Goal: Task Accomplishment & Management: Use online tool/utility

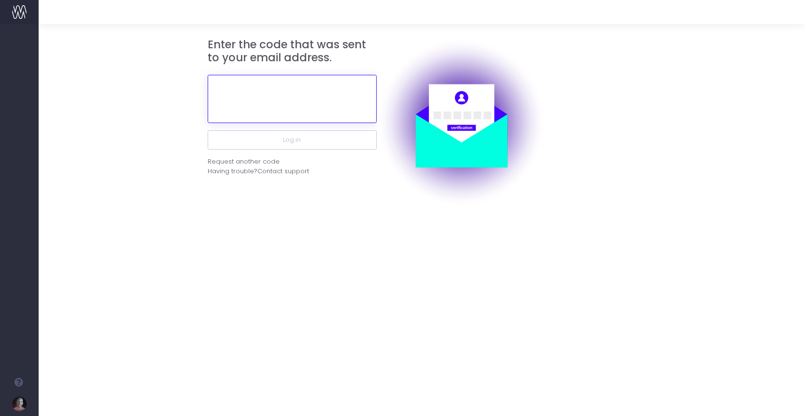
click at [299, 104] on input "text" at bounding box center [292, 99] width 169 height 48
paste input "773357"
type input "773357"
click at [329, 222] on div "Enter the code that was sent to your email address. 773357 Log in Request anoth…" at bounding box center [422, 220] width 766 height 392
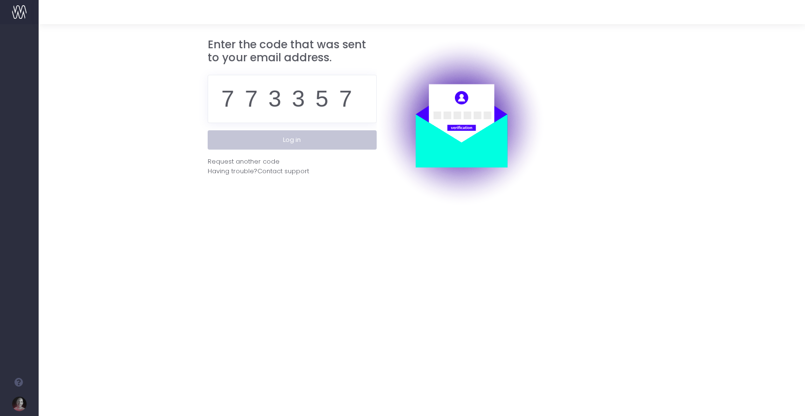
click at [301, 141] on button "Log in" at bounding box center [292, 139] width 169 height 19
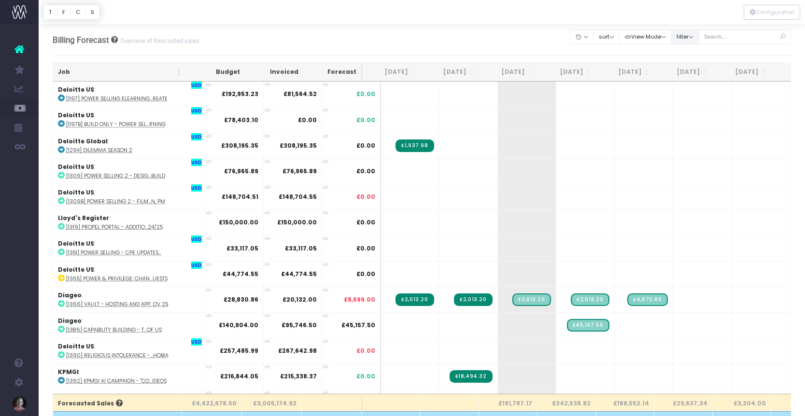
click at [699, 37] on button "filter" at bounding box center [685, 36] width 28 height 15
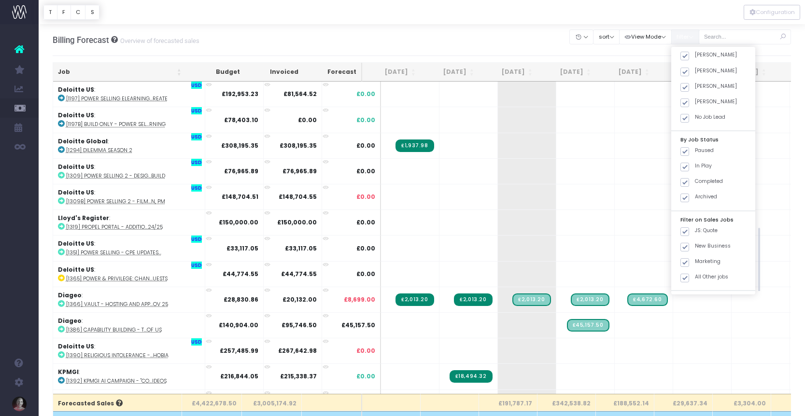
scroll to position [275, 0]
click at [689, 123] on span at bounding box center [684, 122] width 9 height 9
click at [697, 123] on input "JS: Quote" at bounding box center [698, 121] width 6 height 6
checkbox input "false"
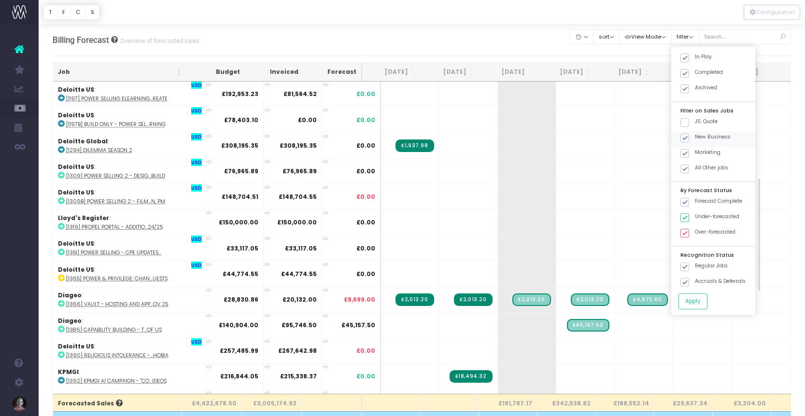
click at [689, 137] on span at bounding box center [684, 138] width 9 height 9
click at [696, 137] on input "New Business" at bounding box center [698, 136] width 6 height 6
checkbox input "false"
click at [689, 151] on span at bounding box center [684, 153] width 9 height 9
click at [696, 151] on input "Marketing" at bounding box center [698, 152] width 6 height 6
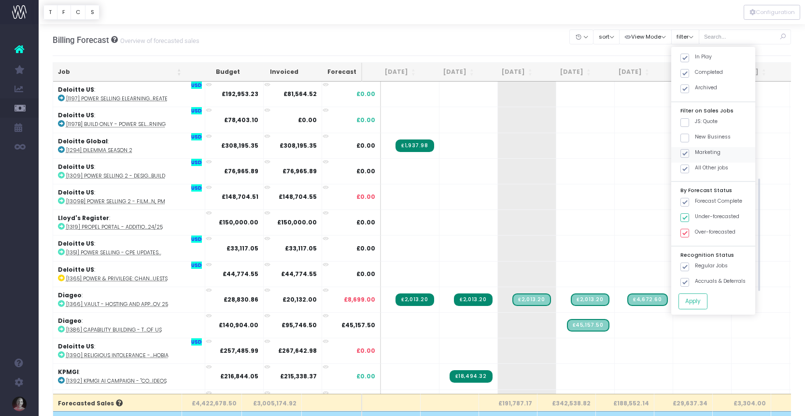
checkbox input "false"
click at [707, 301] on button "Apply" at bounding box center [692, 302] width 29 height 16
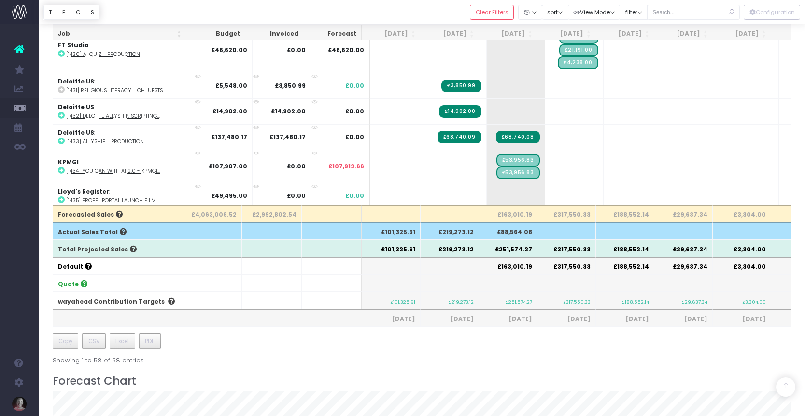
scroll to position [701, 0]
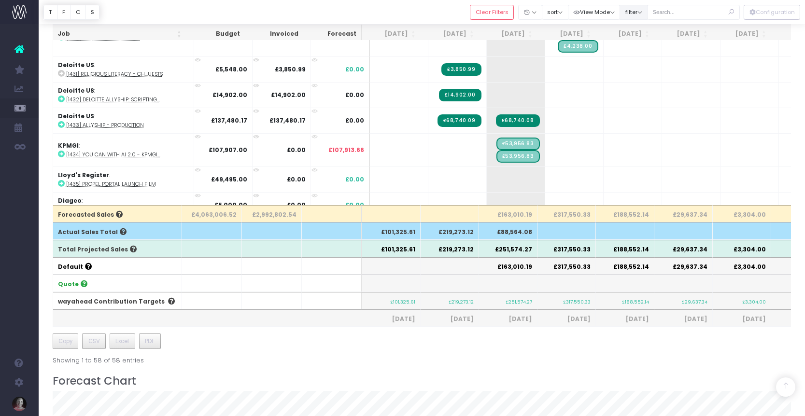
click at [648, 12] on button "filter" at bounding box center [634, 12] width 28 height 15
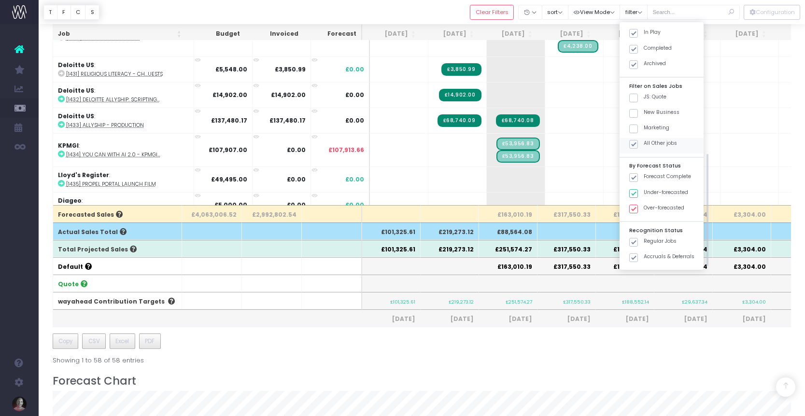
click at [638, 145] on span at bounding box center [633, 144] width 9 height 9
click at [649, 145] on input "All Other jobs" at bounding box center [647, 143] width 6 height 6
checkbox input "false"
click at [638, 96] on span at bounding box center [633, 98] width 9 height 9
click at [647, 96] on input "JS: Quote" at bounding box center [647, 96] width 6 height 6
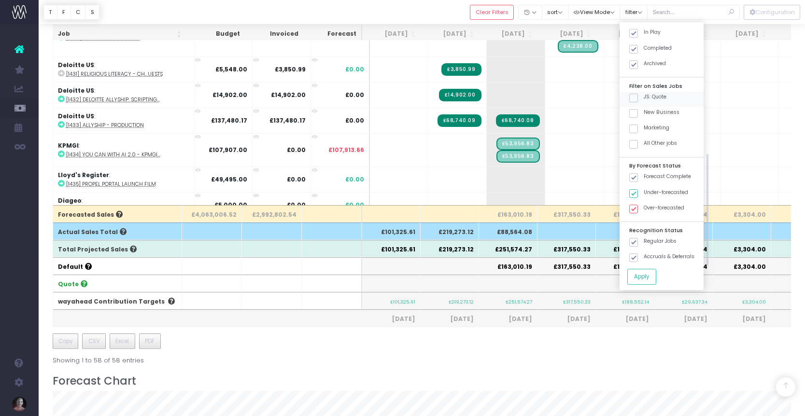
checkbox input "true"
click at [653, 275] on button "Apply" at bounding box center [641, 277] width 29 height 16
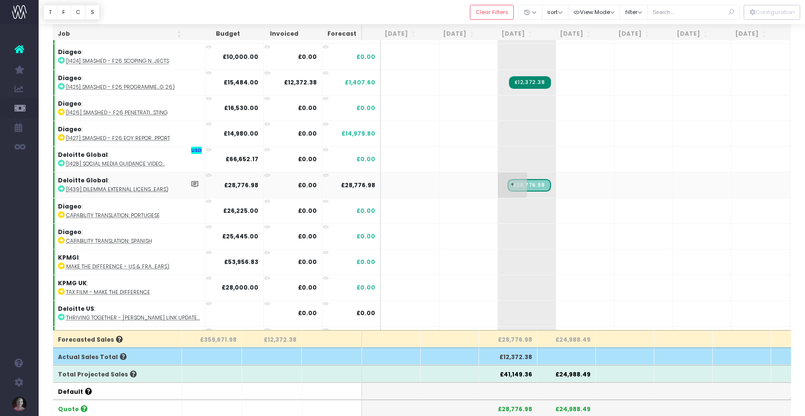
scroll to position [0, 0]
